Goal: Task Accomplishment & Management: Use online tool/utility

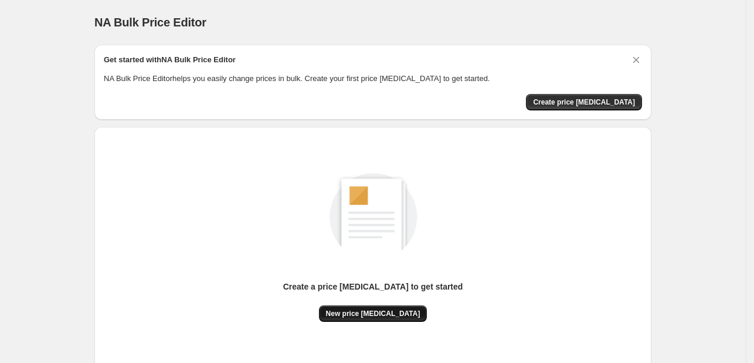
click at [363, 315] on span "New price [MEDICAL_DATA]" at bounding box center [373, 313] width 94 height 9
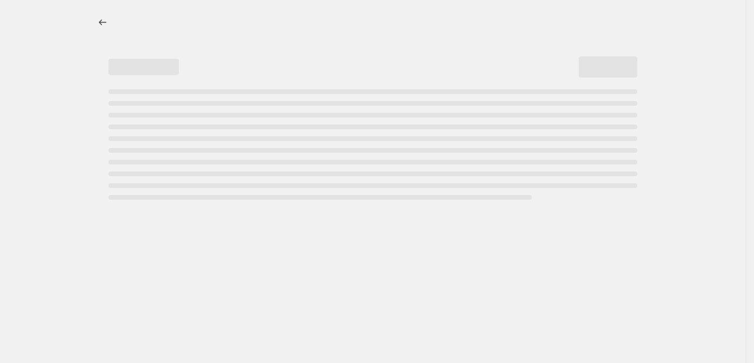
select select "percentage"
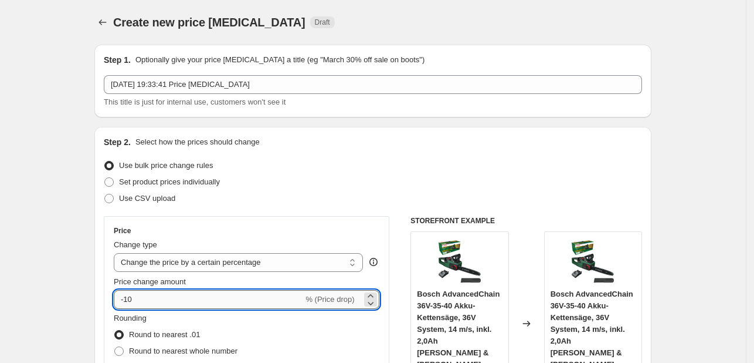
click at [272, 300] on input "-10" at bounding box center [208, 299] width 189 height 19
type input "-1"
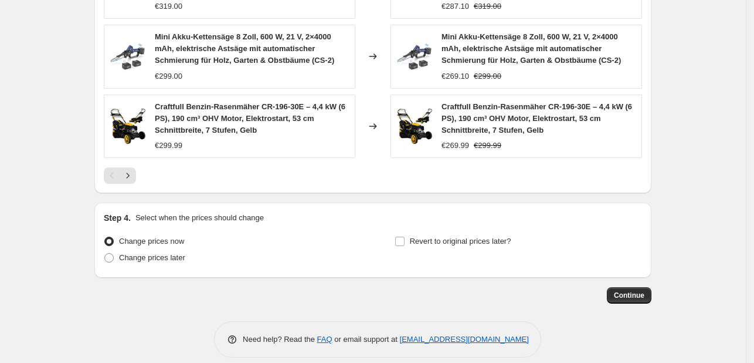
scroll to position [840, 0]
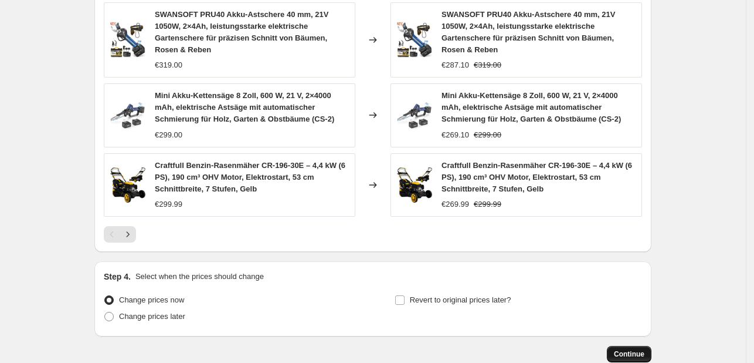
type input "-35"
click at [645, 349] on span "Continue" at bounding box center [629, 353] width 31 height 9
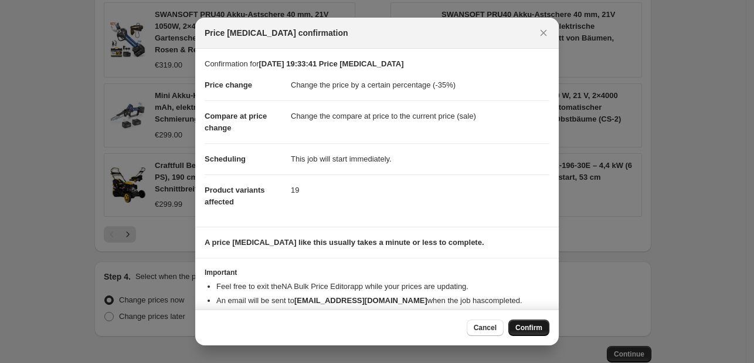
click at [536, 325] on span "Confirm" at bounding box center [529, 327] width 27 height 9
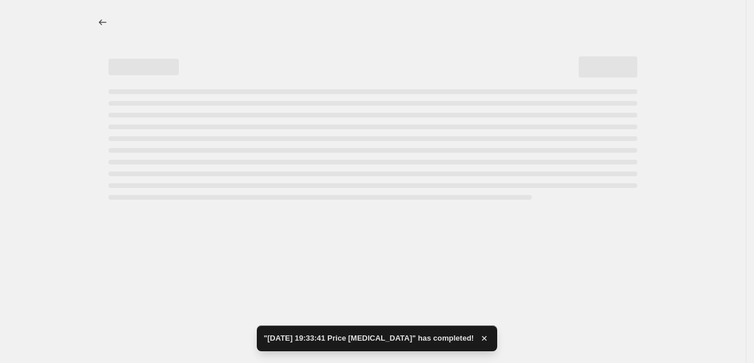
select select "percentage"
